Goal: Transaction & Acquisition: Purchase product/service

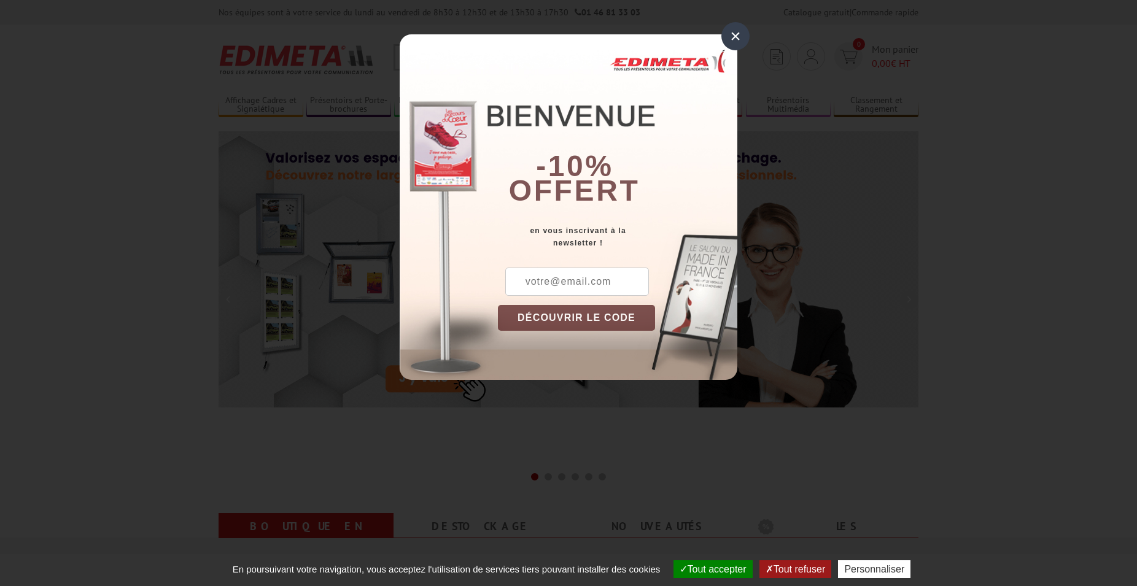
click at [732, 33] on div "×" at bounding box center [735, 36] width 28 height 28
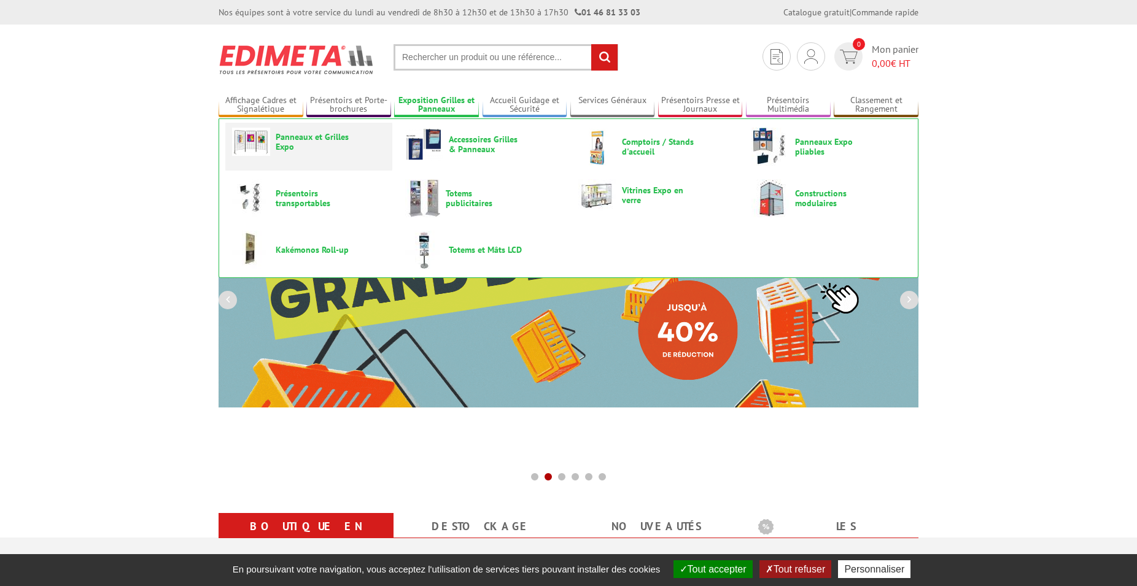
click at [316, 136] on span "Panneaux et Grilles Expo" at bounding box center [313, 142] width 74 height 20
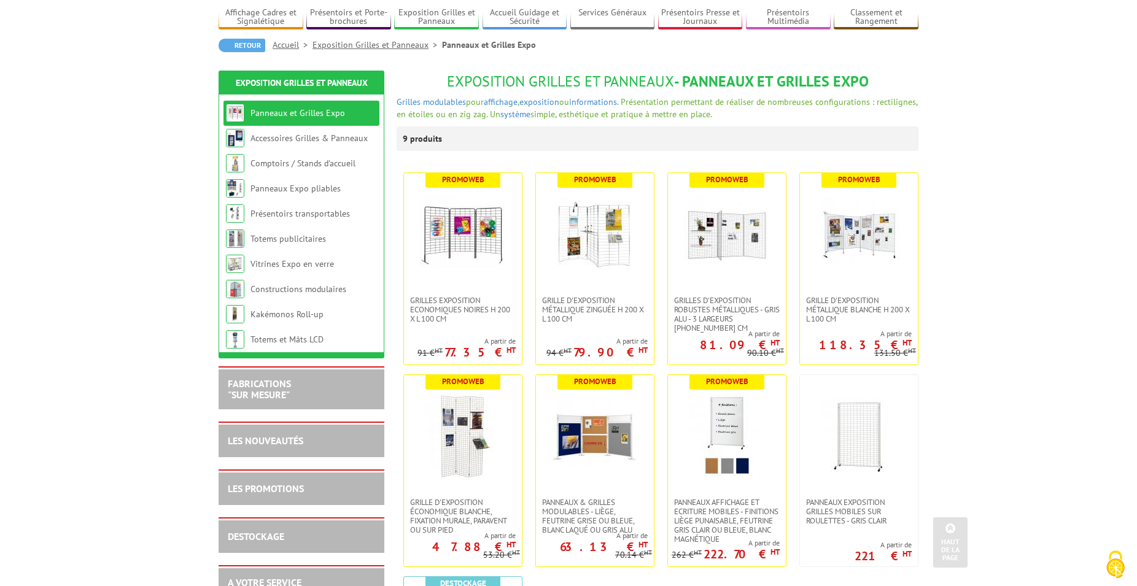
scroll to position [63, 0]
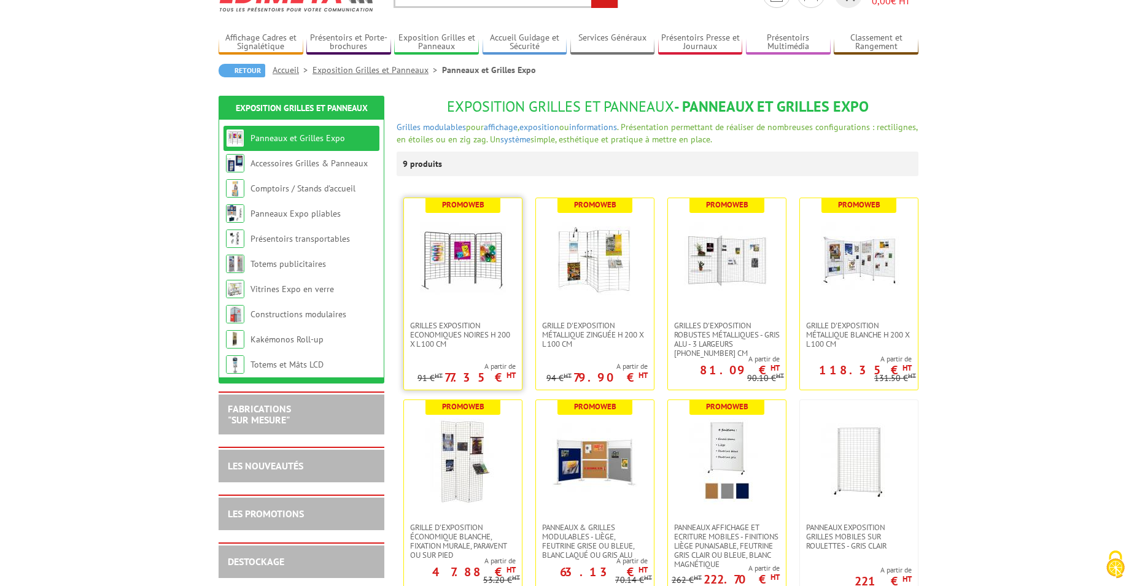
click at [453, 273] on img at bounding box center [463, 260] width 86 height 86
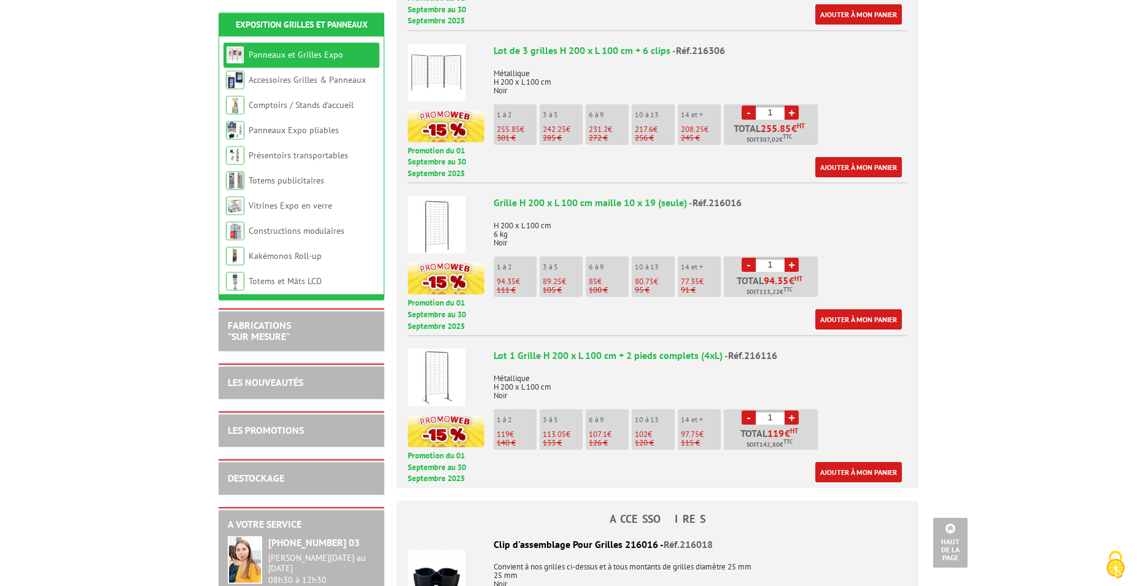
scroll to position [689, 0]
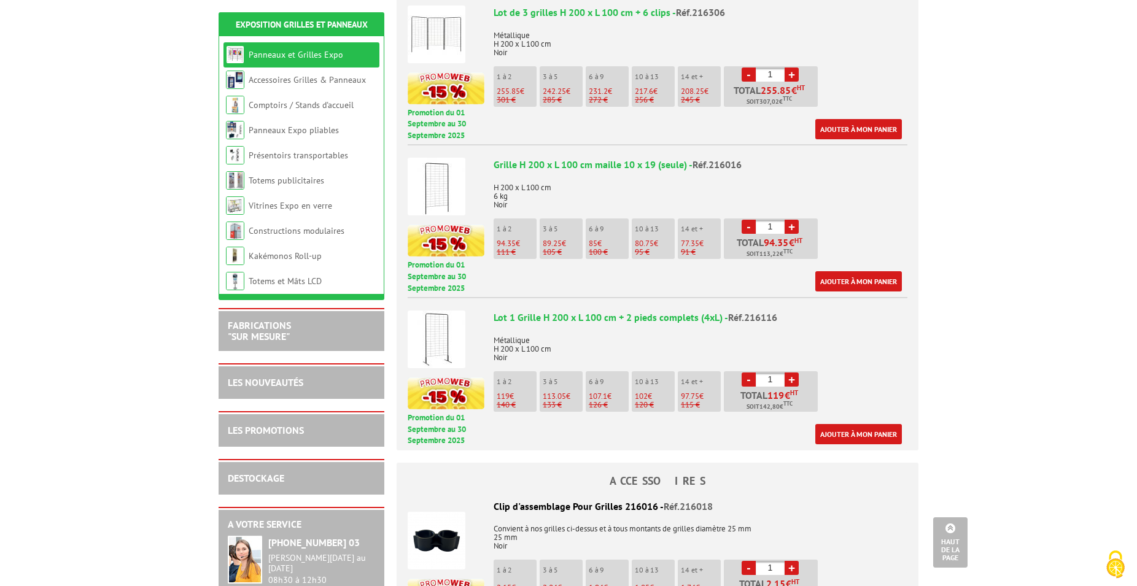
click at [790, 220] on link "+" at bounding box center [792, 227] width 14 height 14
type input "4"
click at [875, 271] on link "Ajouter à mon panier" at bounding box center [858, 281] width 87 height 20
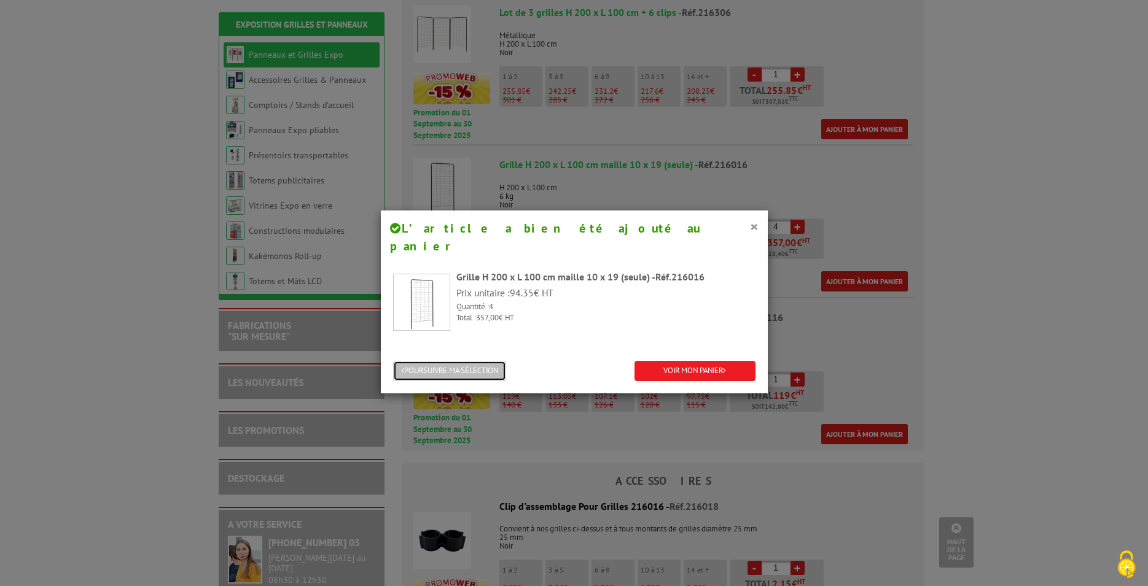
click at [476, 361] on button "POURSUIVRE MA SÉLECTION" at bounding box center [449, 371] width 113 height 20
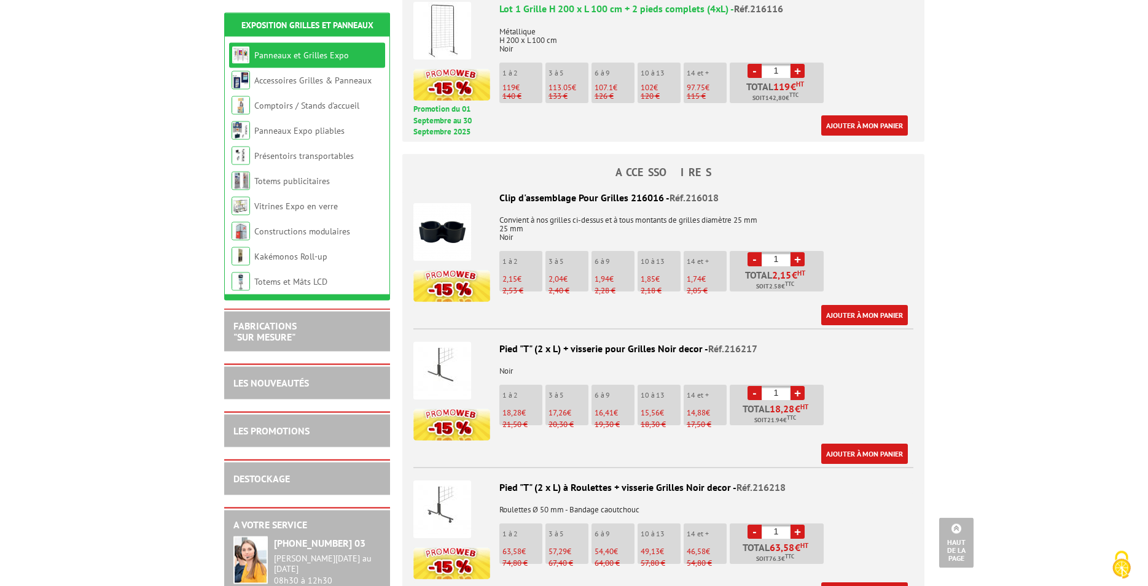
scroll to position [1002, 0]
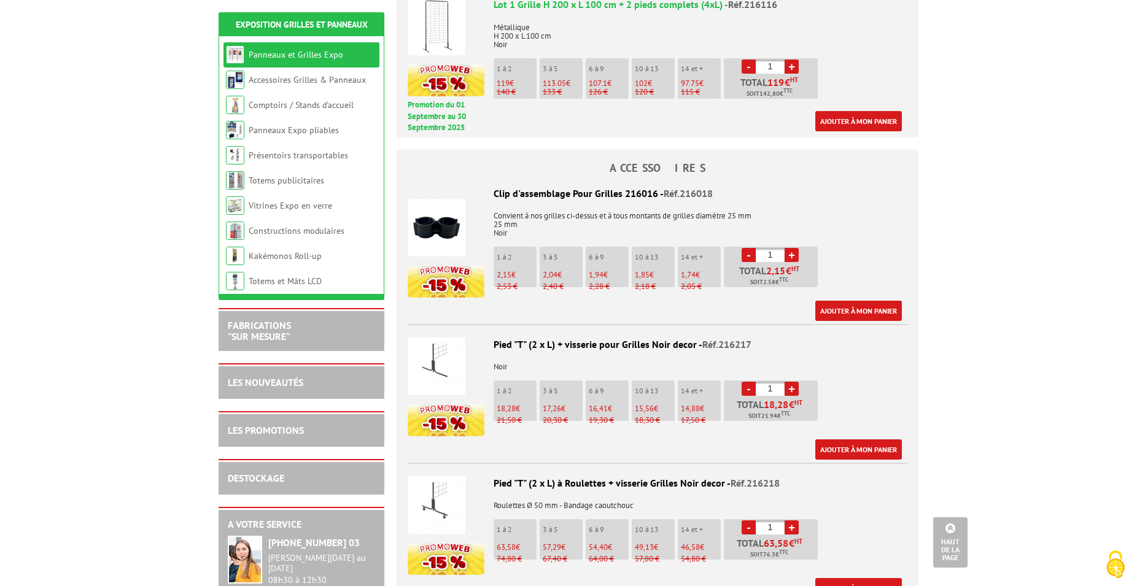
click at [794, 382] on link "+" at bounding box center [792, 389] width 14 height 14
click at [791, 382] on link "+" at bounding box center [792, 389] width 14 height 14
click at [789, 382] on link "+" at bounding box center [792, 389] width 14 height 14
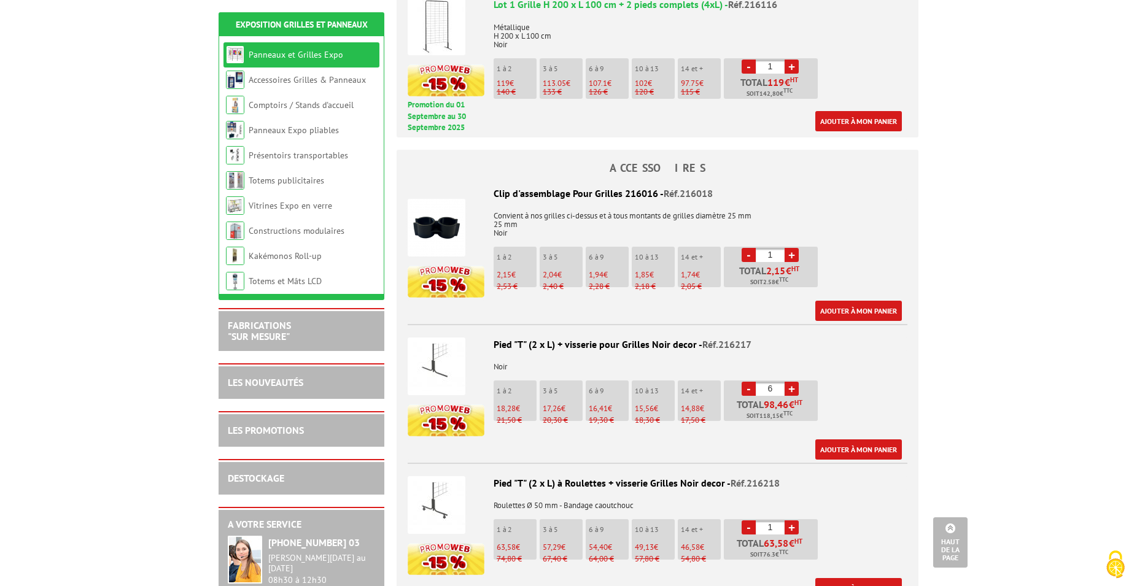
click at [789, 382] on link "+" at bounding box center [792, 389] width 14 height 14
type input "8"
click at [845, 440] on link "Ajouter à mon panier" at bounding box center [858, 450] width 87 height 20
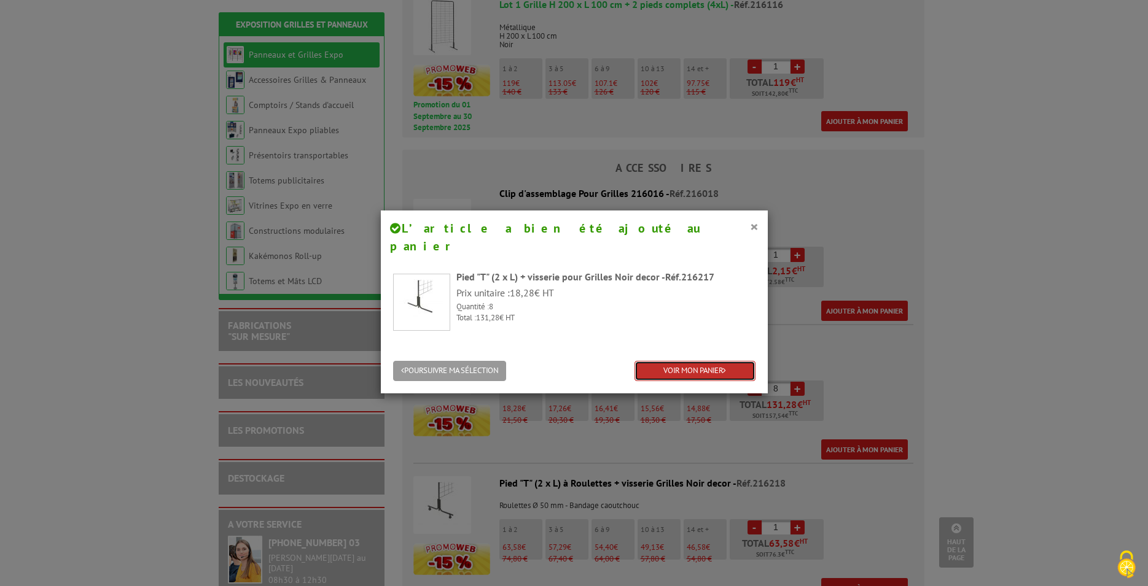
click at [700, 361] on link "VOIR MON PANIER" at bounding box center [694, 371] width 121 height 20
